Goal: Task Accomplishment & Management: Use online tool/utility

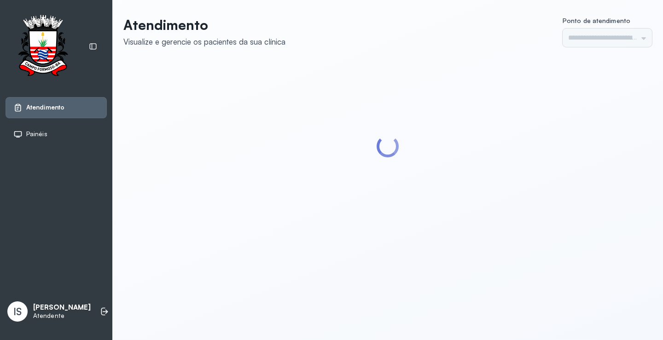
type input "******"
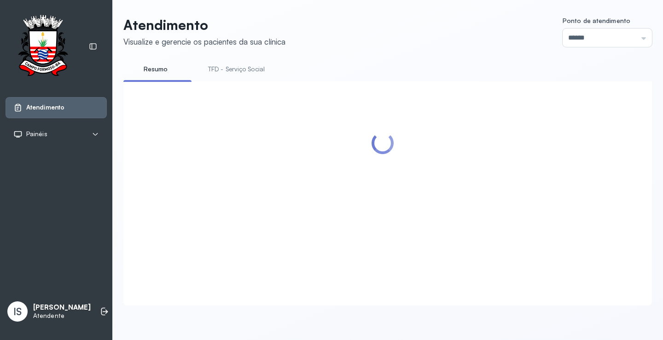
click at [250, 70] on link "TFD - Serviço Social" at bounding box center [236, 69] width 75 height 15
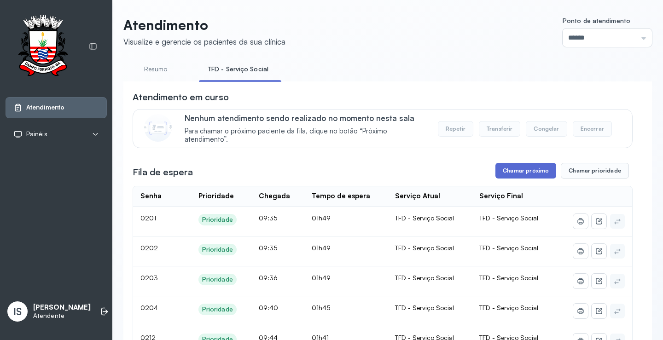
click at [534, 171] on button "Chamar próximo" at bounding box center [525, 171] width 61 height 16
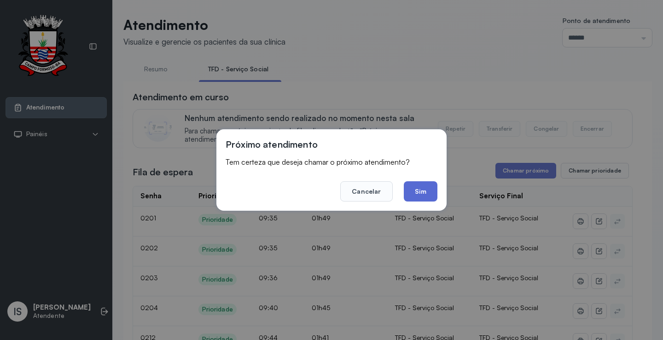
click at [421, 192] on button "Sim" at bounding box center [421, 191] width 34 height 20
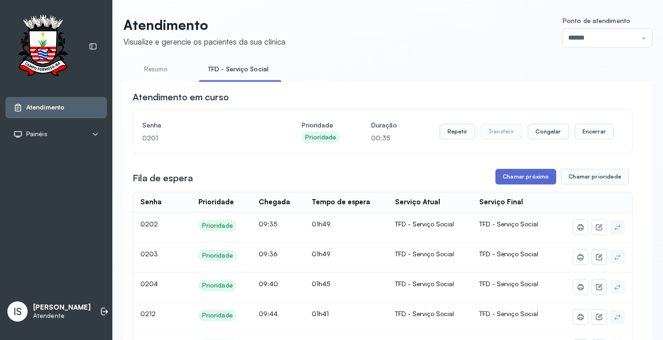
click at [534, 177] on button "Chamar próximo" at bounding box center [525, 177] width 61 height 16
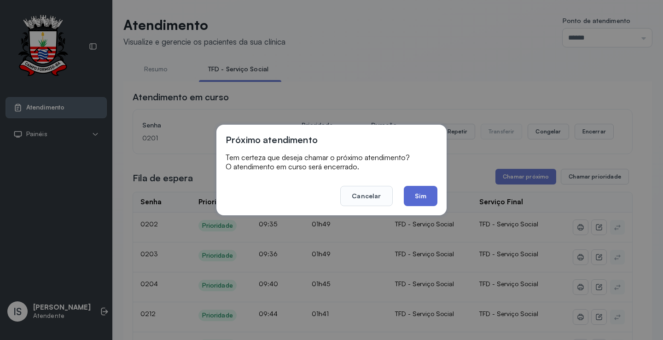
click at [421, 195] on button "Sim" at bounding box center [421, 196] width 34 height 20
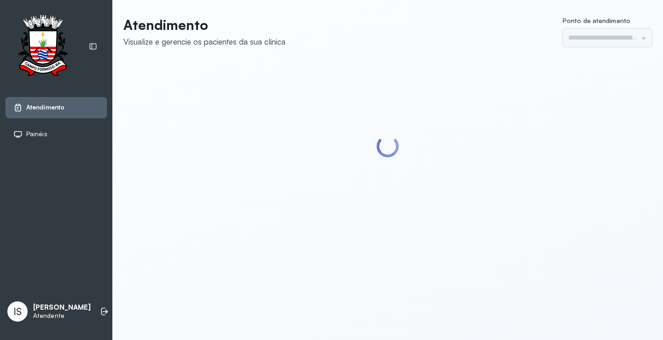
type input "******"
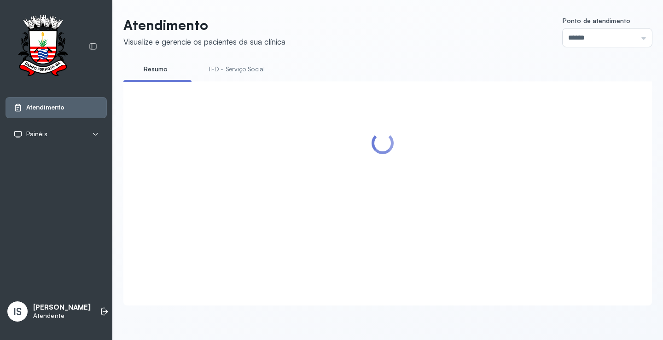
scroll to position [0, 0]
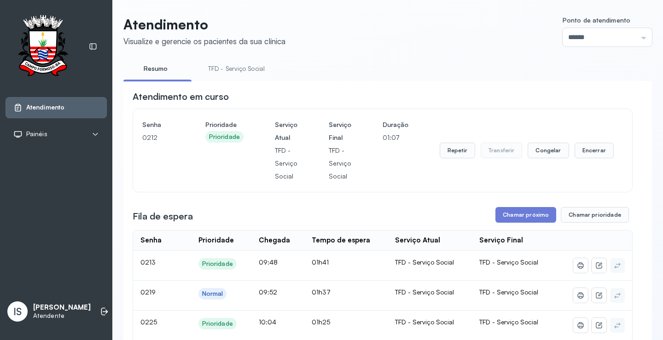
click at [237, 68] on link "TFD - Serviço Social" at bounding box center [236, 68] width 75 height 15
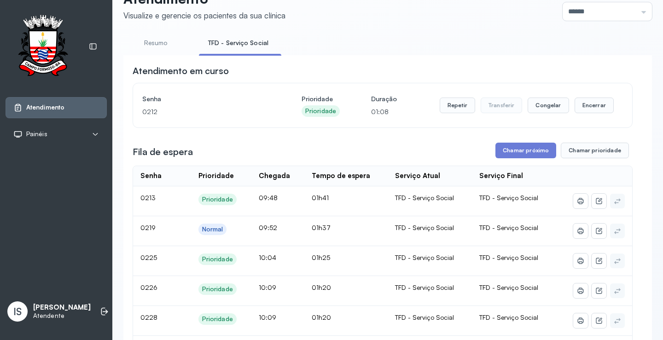
scroll to position [47, 0]
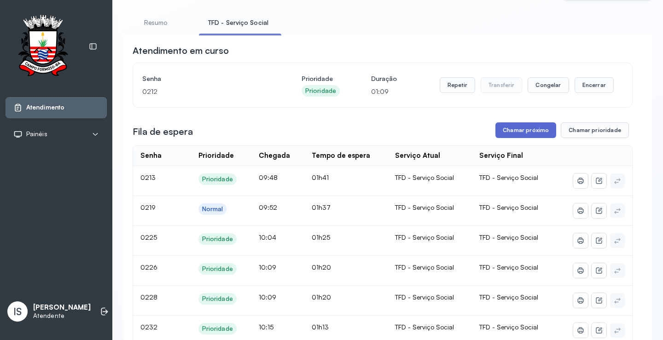
click at [520, 128] on button "Chamar próximo" at bounding box center [525, 130] width 61 height 16
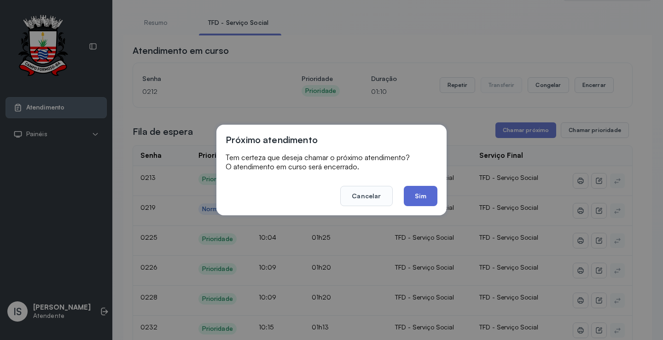
click at [419, 195] on button "Sim" at bounding box center [421, 196] width 34 height 20
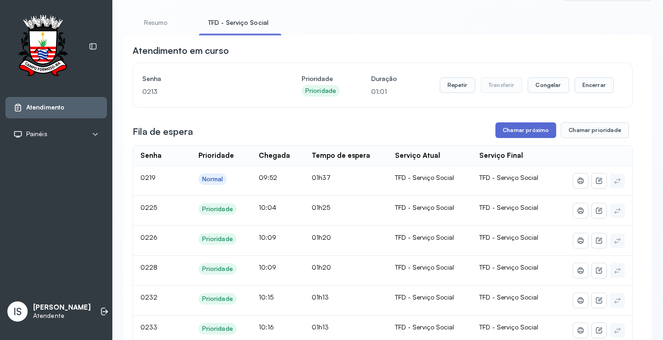
click at [518, 134] on button "Chamar próximo" at bounding box center [525, 130] width 61 height 16
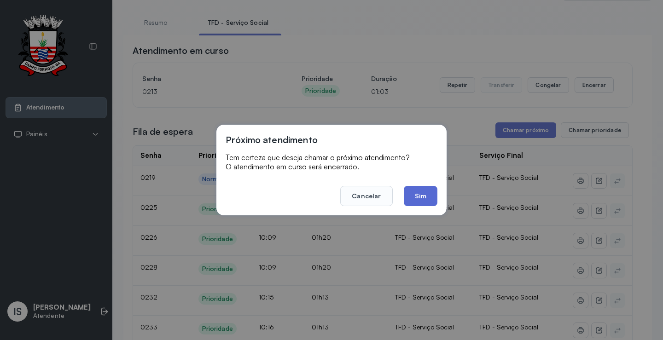
click at [421, 200] on button "Sim" at bounding box center [421, 196] width 34 height 20
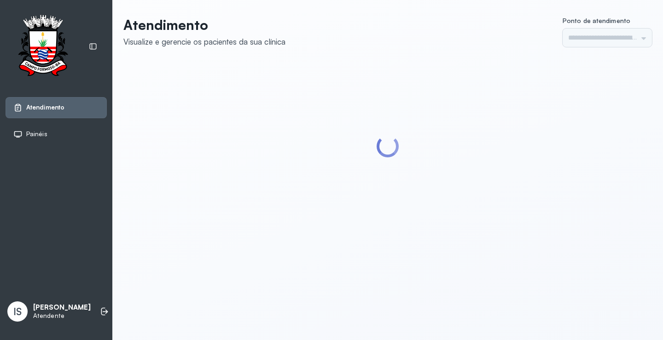
type input "******"
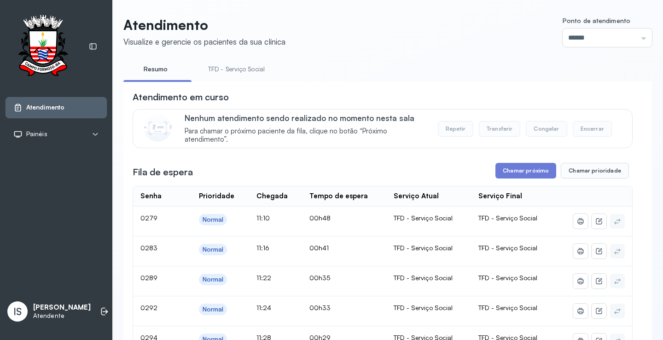
click at [235, 68] on link "TFD - Serviço Social" at bounding box center [236, 69] width 75 height 15
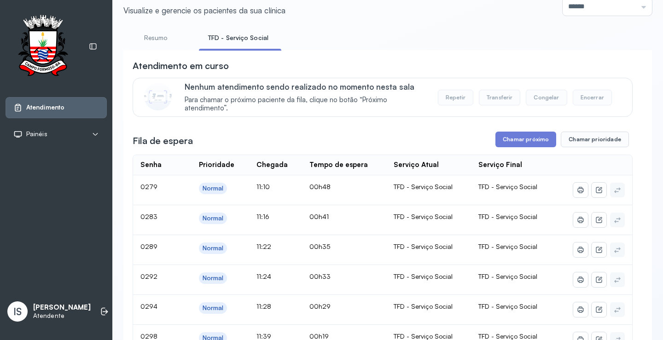
scroll to position [46, 0]
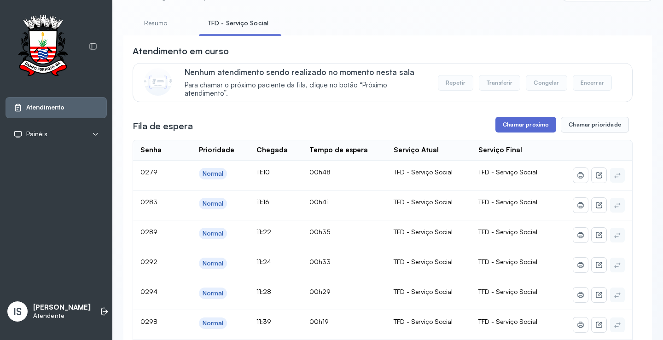
click at [538, 127] on button "Chamar próximo" at bounding box center [525, 125] width 61 height 16
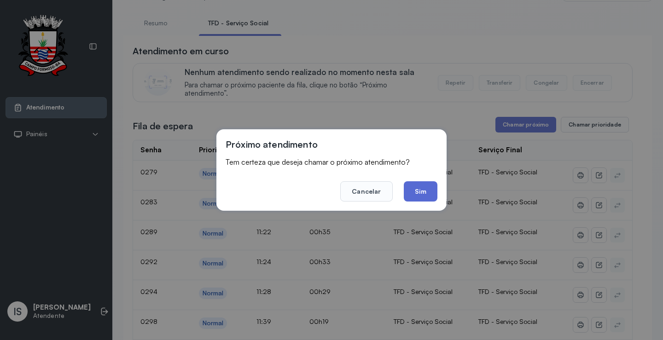
click at [425, 191] on button "Sim" at bounding box center [421, 191] width 34 height 20
